Goal: Navigation & Orientation: Find specific page/section

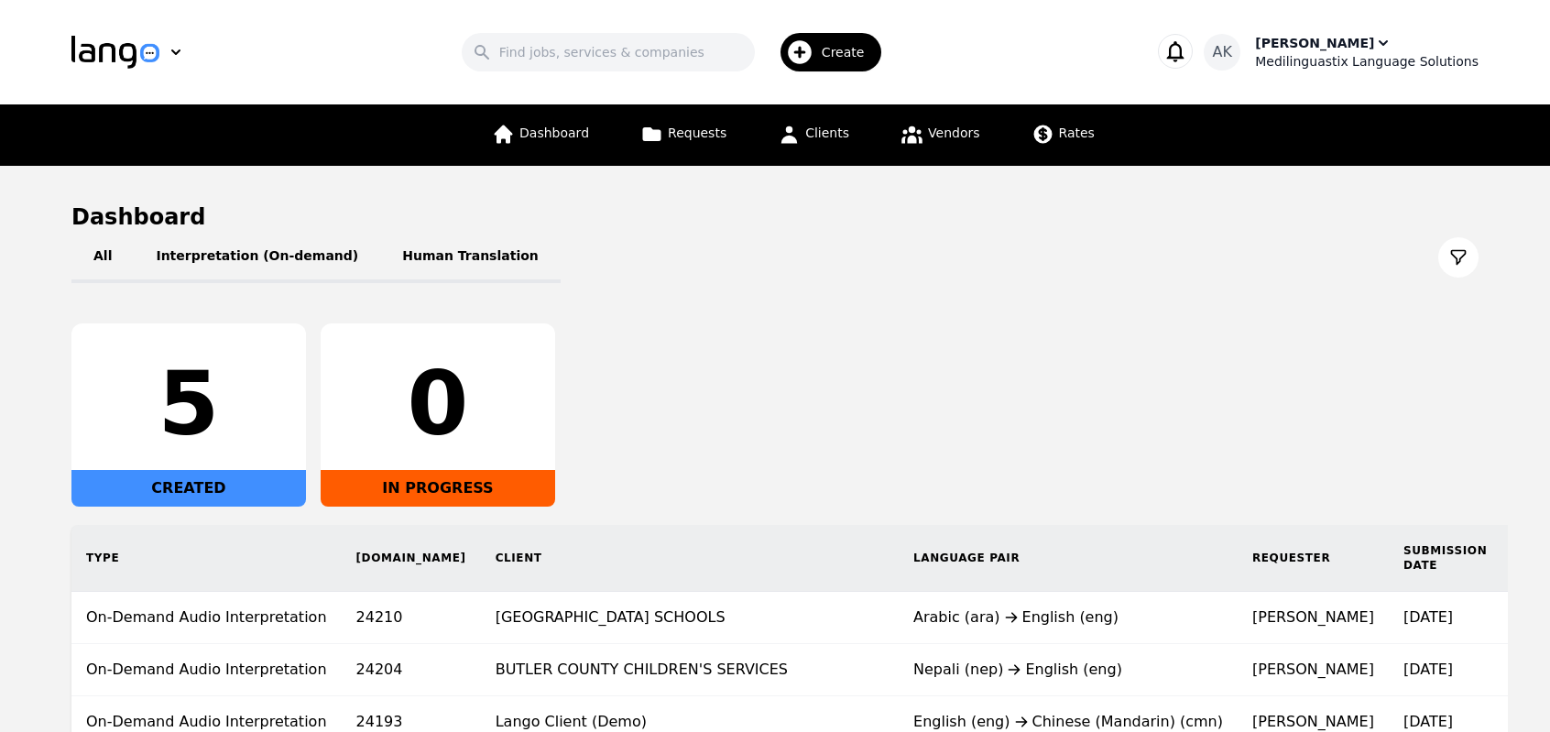
click at [1342, 64] on div "Medilinguastix Language Solutions" at bounding box center [1367, 61] width 224 height 18
